Goal: Complete application form: Complete application form

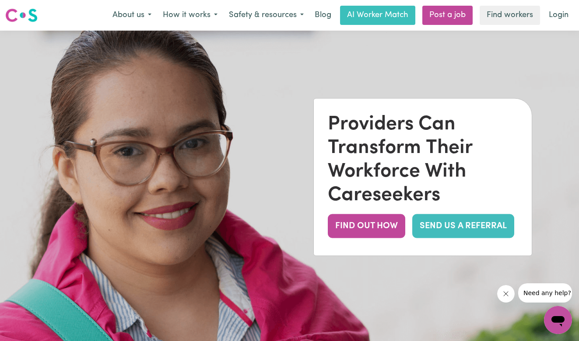
click at [434, 233] on link "SEND US A REFERRAL" at bounding box center [463, 226] width 102 height 24
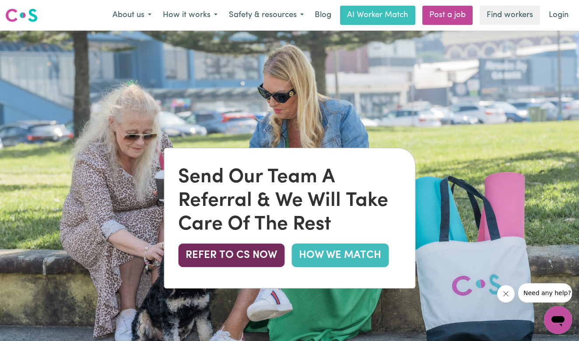
click at [224, 261] on button "REFER TO CS NOW" at bounding box center [231, 256] width 106 height 24
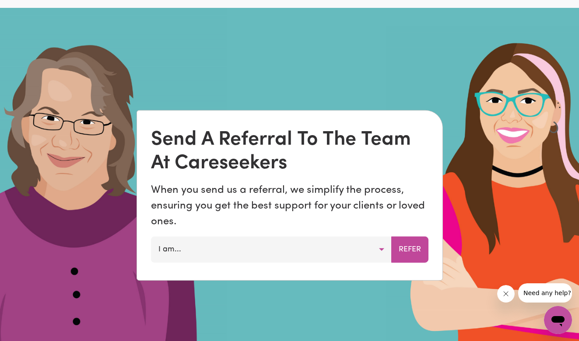
scroll to position [561, 0]
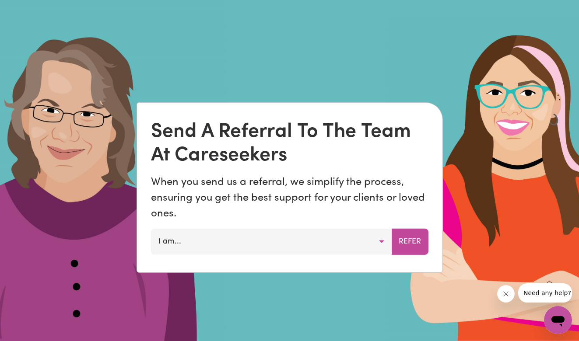
click at [189, 247] on button "I am..." at bounding box center [271, 242] width 241 height 26
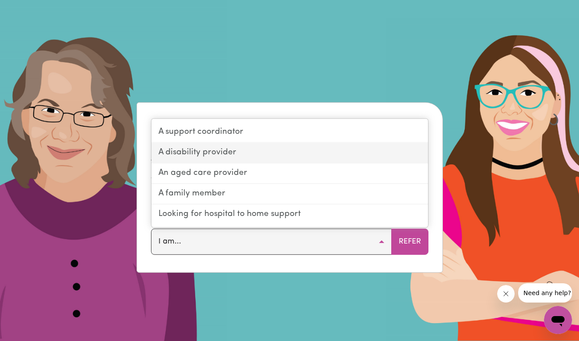
click at [186, 153] on link "A disability provider" at bounding box center [289, 153] width 276 height 21
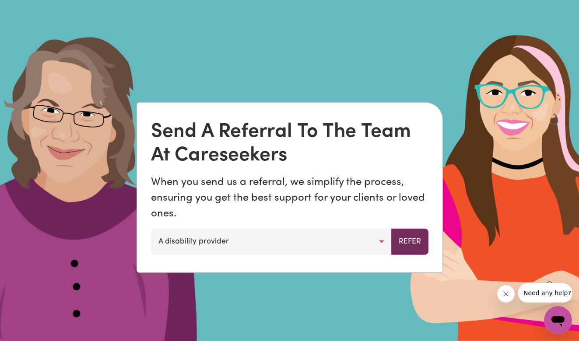
click at [417, 247] on button "Refer" at bounding box center [409, 242] width 37 height 26
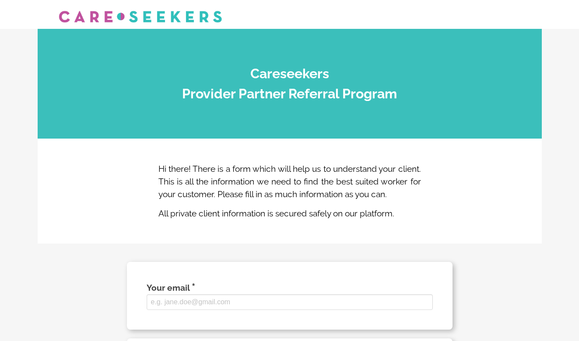
select select
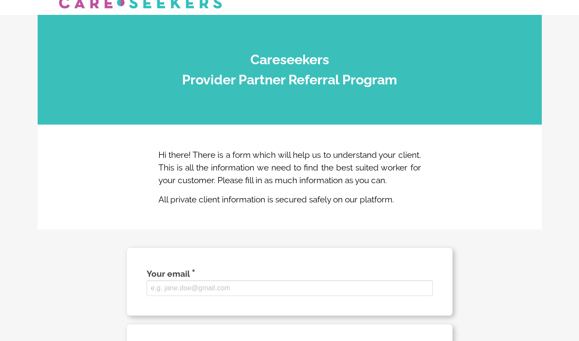
scroll to position [153, 0]
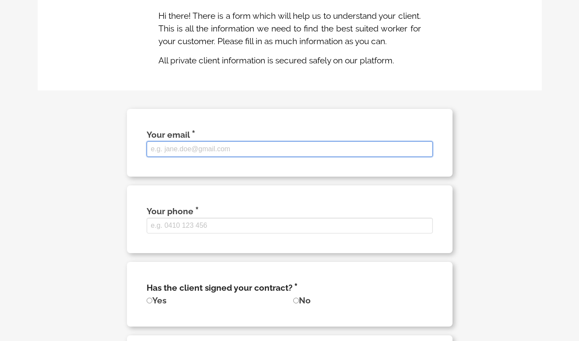
click at [171, 157] on input "Your email" at bounding box center [290, 149] width 286 height 16
type input "[EMAIL_ADDRESS][DOMAIN_NAME]"
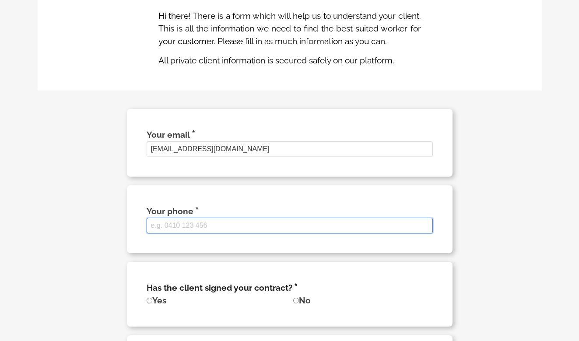
click at [170, 234] on input "Your phone" at bounding box center [290, 226] width 286 height 16
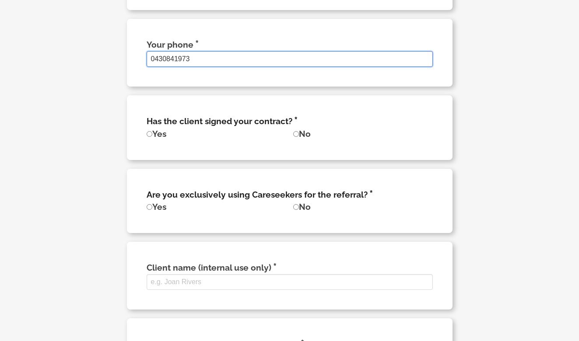
scroll to position [330, 0]
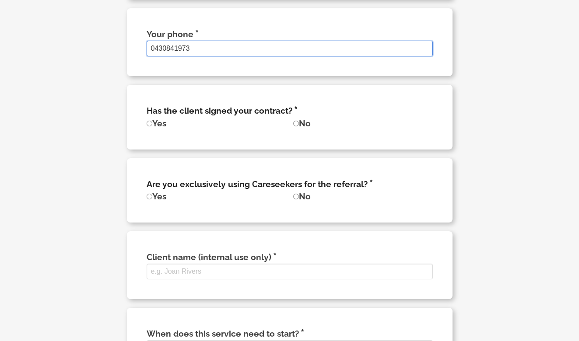
type input "0430841973"
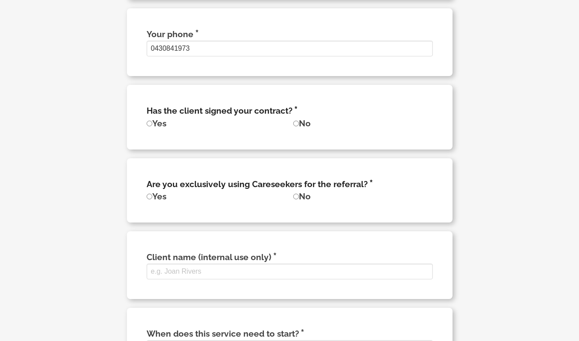
click at [147, 126] on input "Yes" at bounding box center [150, 124] width 6 height 6
radio input "true"
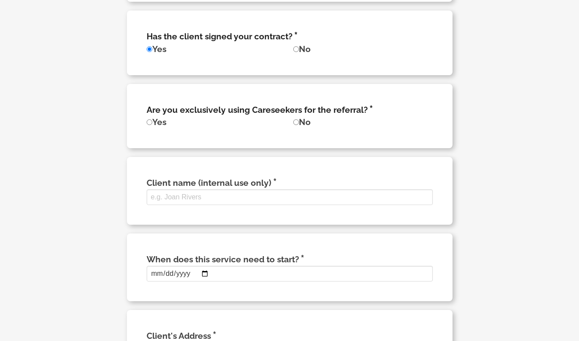
scroll to position [406, 0]
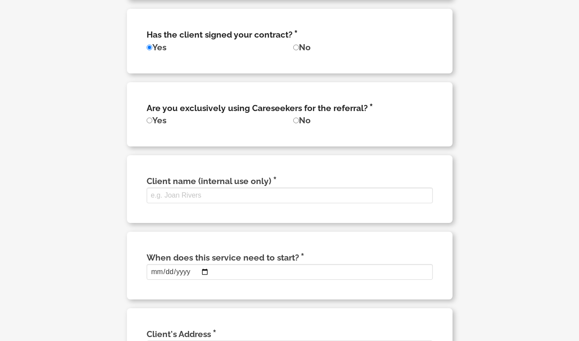
click at [148, 123] on input "Yes" at bounding box center [150, 121] width 6 height 6
radio input "true"
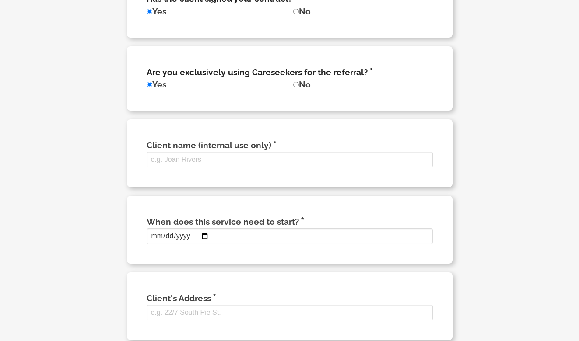
scroll to position [466, 0]
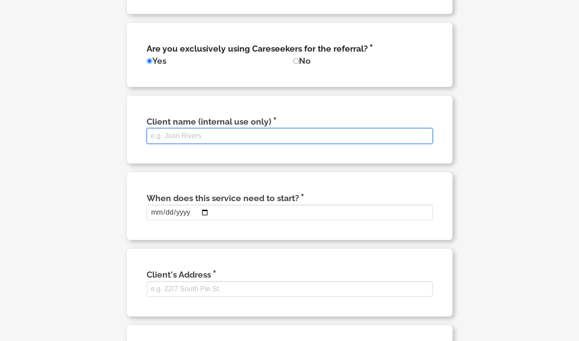
click at [199, 144] on input "Client name (internal use only)" at bounding box center [290, 136] width 286 height 16
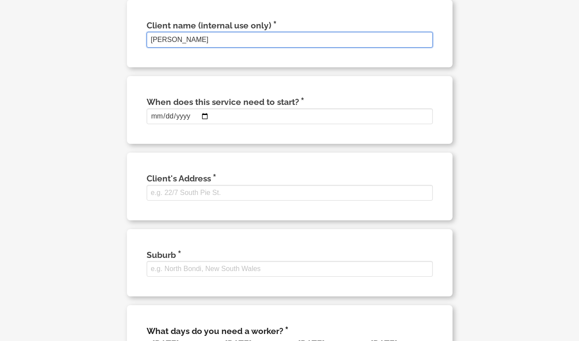
scroll to position [567, 0]
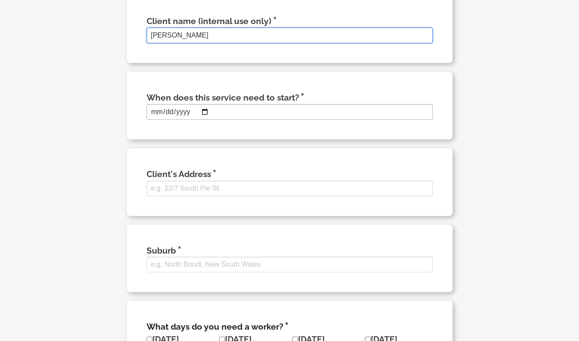
type input "[PERSON_NAME]"
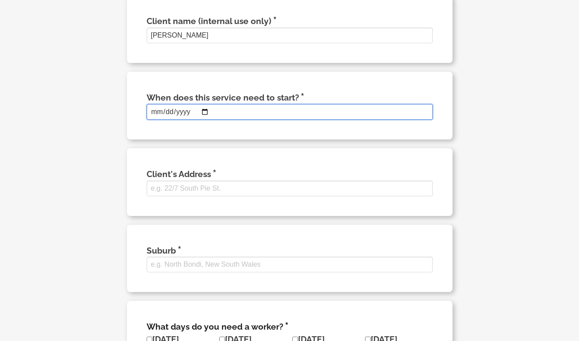
click at [205, 120] on input "When does this service need to start?" at bounding box center [290, 112] width 286 height 16
type input "[DATE]"
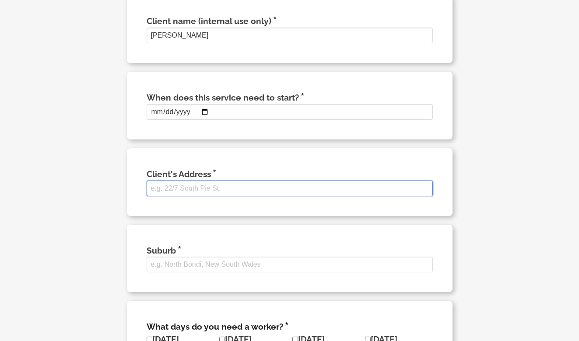
click at [218, 196] on input "Client's Address" at bounding box center [290, 189] width 286 height 16
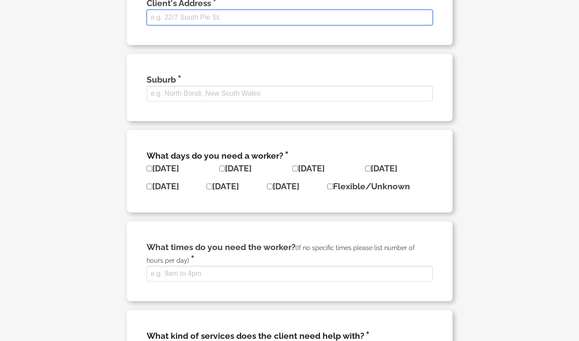
scroll to position [768, 0]
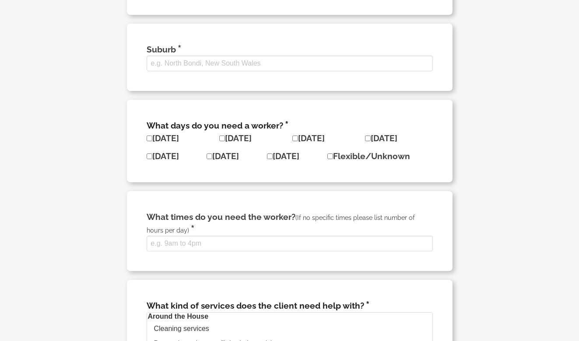
click at [333, 159] on input"] "Flexible/Unknown" at bounding box center [330, 157] width 6 height 6
checkbox input"] "true"
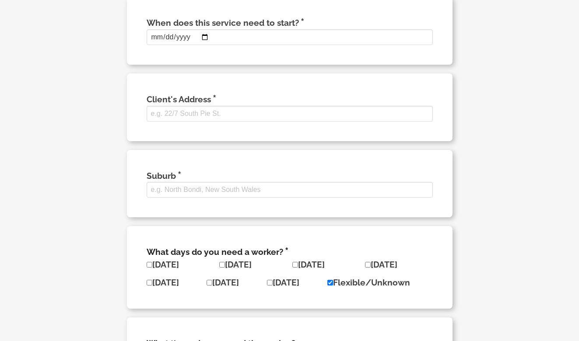
scroll to position [665, 0]
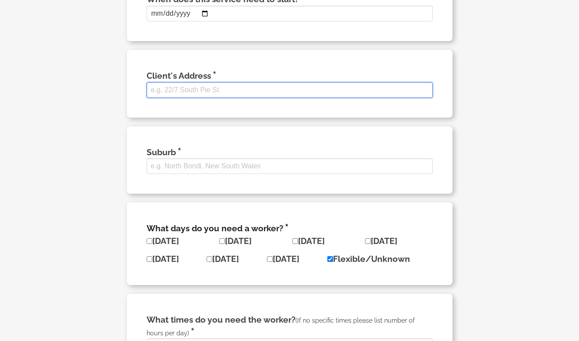
click at [186, 98] on input "Client's Address" at bounding box center [290, 90] width 286 height 16
type input "3"
type input "5"
type input "[STREET_ADDRESS]"
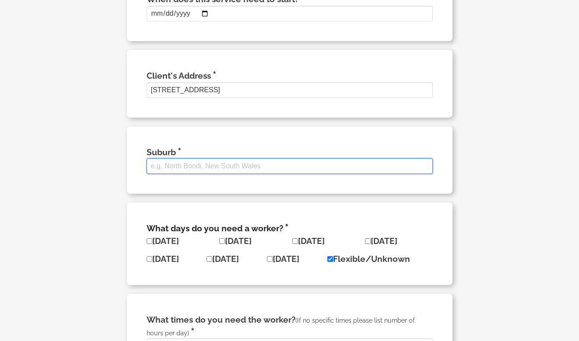
click at [158, 174] on input "Suburb" at bounding box center [290, 166] width 286 height 16
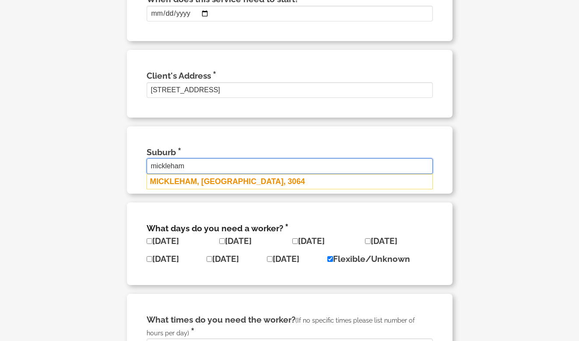
click at [179, 189] on div "MICKLEHAM, [GEOGRAPHIC_DATA], 3064" at bounding box center [290, 181] width 286 height 15
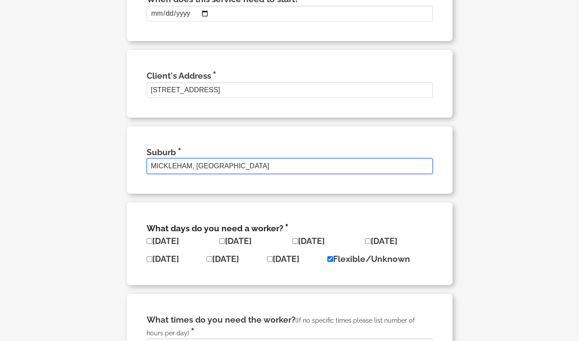
type input "MICKLEHAM, [GEOGRAPHIC_DATA]"
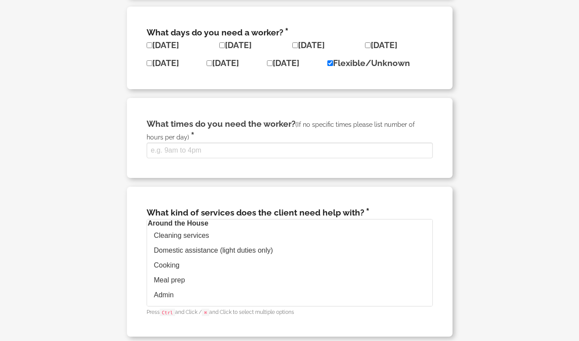
scroll to position [918, 0]
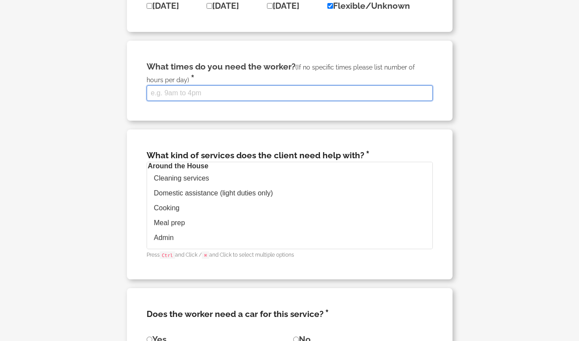
click at [164, 101] on input "What times do you need the worker? (If no specific times please list number of …" at bounding box center [290, 93] width 286 height 16
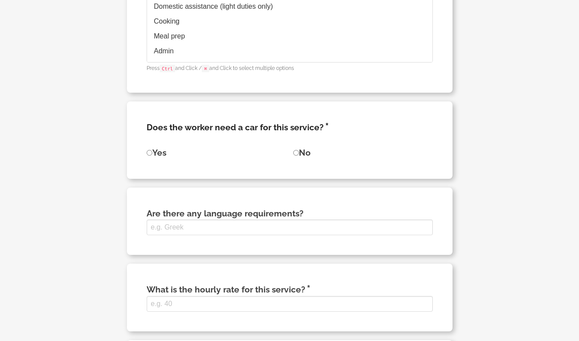
scroll to position [1119, 0]
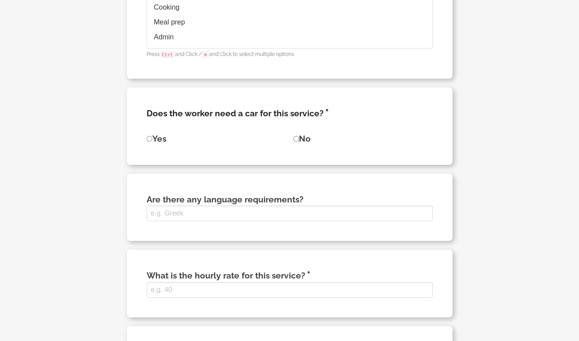
type input "5"
click at [294, 142] on input "No" at bounding box center [296, 139] width 6 height 6
radio input "true"
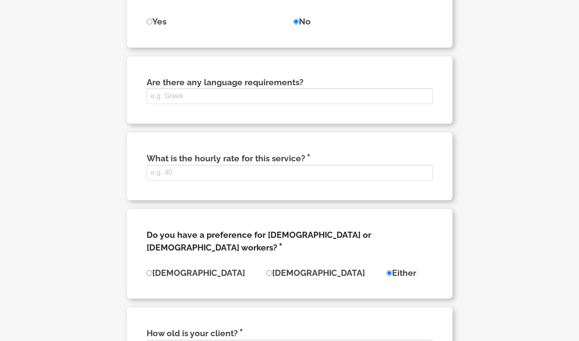
scroll to position [1255, 0]
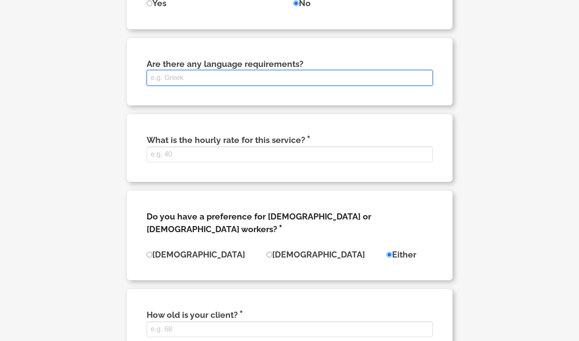
click at [175, 86] on input "Are there any language requirements?" at bounding box center [290, 78] width 286 height 16
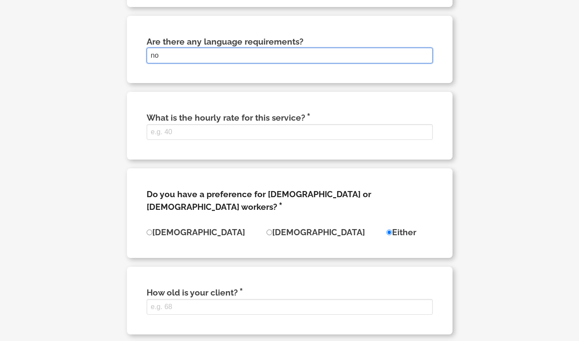
scroll to position [1310, 0]
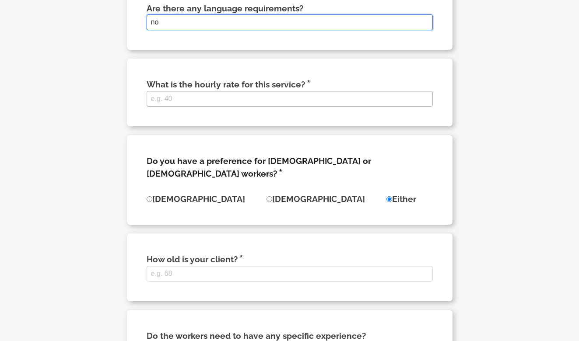
type input "no"
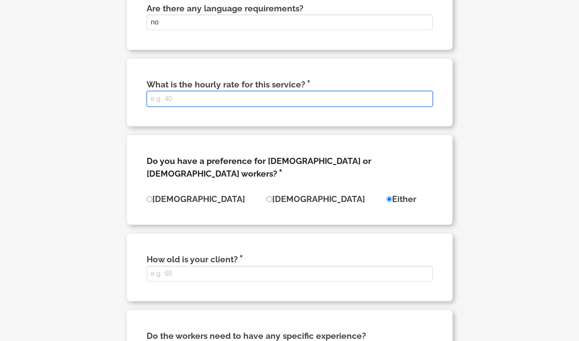
click at [179, 107] on input "What is the hourly rate for this service?" at bounding box center [290, 99] width 286 height 16
type input "6"
click at [427, 107] on input "1" at bounding box center [290, 99] width 286 height 16
type input "2"
click at [424, 107] on input "2" at bounding box center [290, 99] width 286 height 16
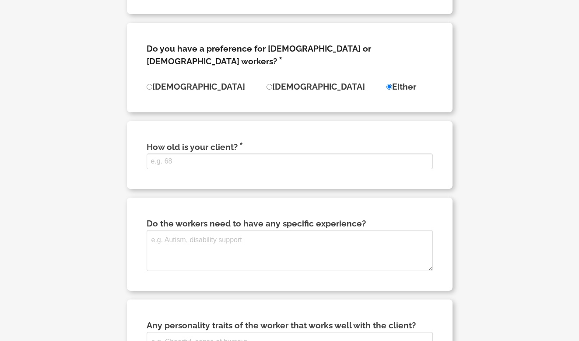
scroll to position [1426, 0]
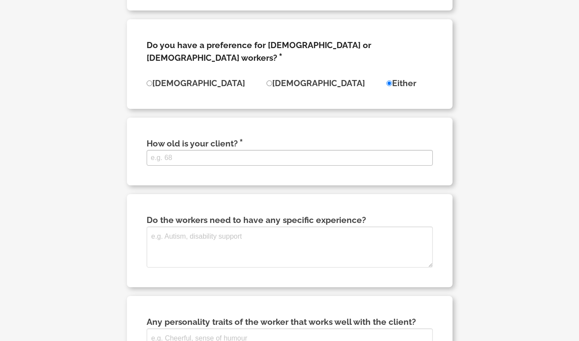
type input "67"
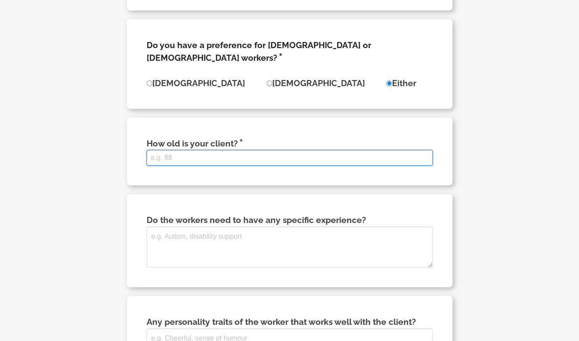
click at [178, 156] on input "How old is your client?" at bounding box center [290, 158] width 286 height 16
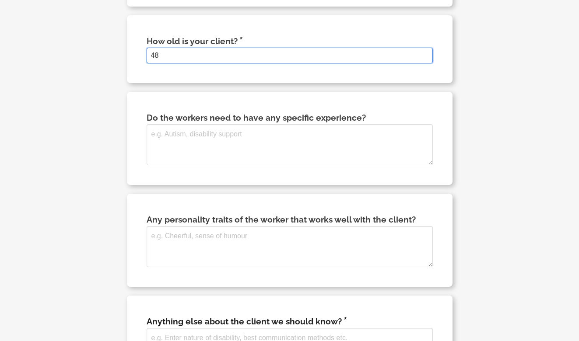
scroll to position [1538, 0]
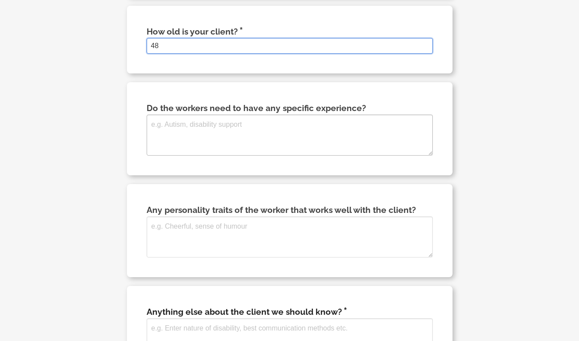
type input "48"
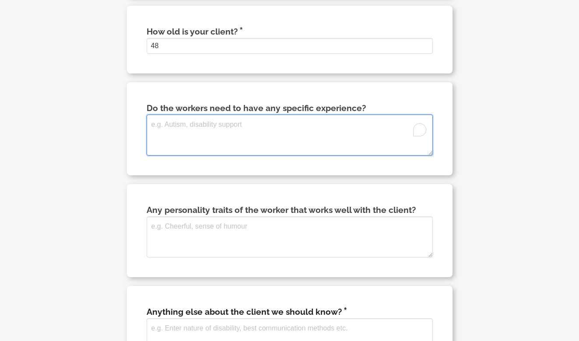
click at [180, 128] on textarea "Do the workers need to have any specific experience?" at bounding box center [290, 135] width 286 height 41
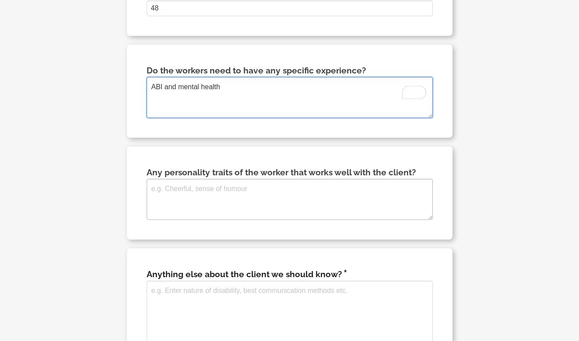
scroll to position [1598, 0]
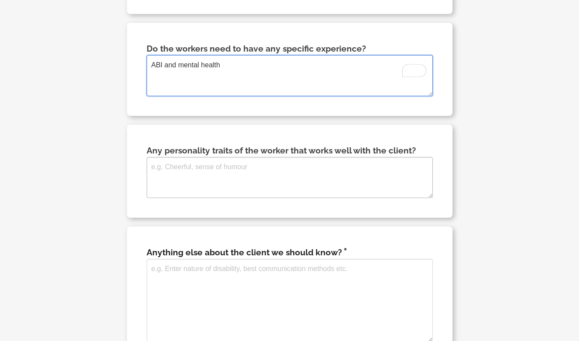
type textarea "ABI and mental health"
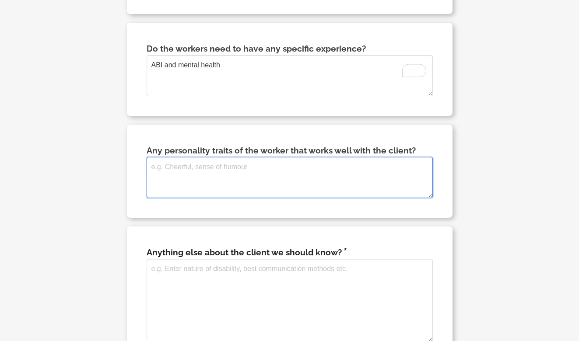
click at [176, 176] on textarea "Any personality traits of the worker that works well with the client?" at bounding box center [290, 177] width 286 height 41
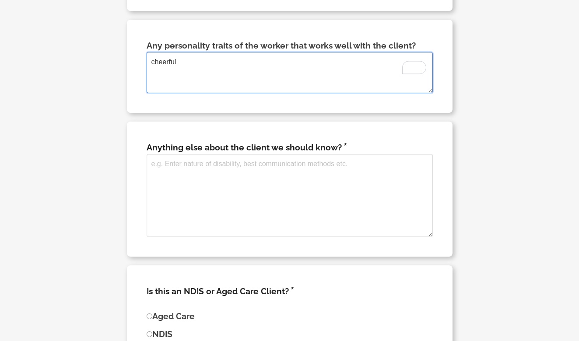
scroll to position [1727, 0]
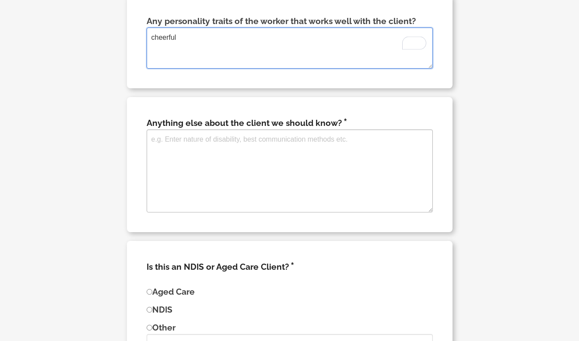
type textarea "cheerful"
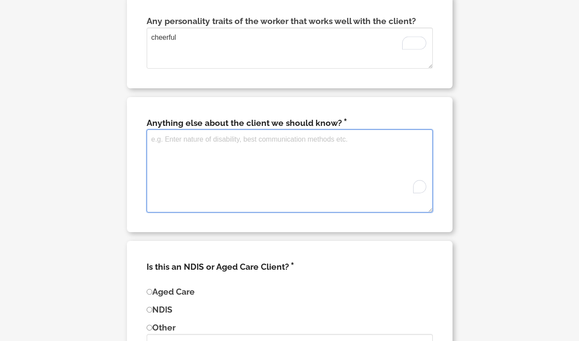
click at [212, 153] on textarea "To enrich screen reader interactions, please activate Accessibility in Grammarl…" at bounding box center [290, 170] width 286 height 83
type textarea "w"
type textarea "easy to work participamnt"
